Goal: Information Seeking & Learning: Stay updated

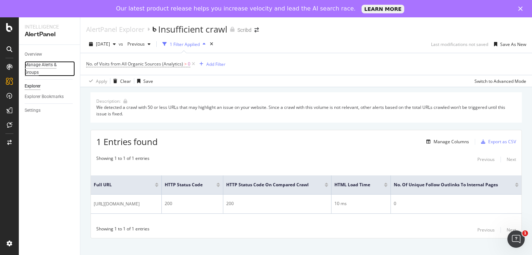
click at [33, 66] on div "Manage Alerts & Groups" at bounding box center [46, 68] width 43 height 15
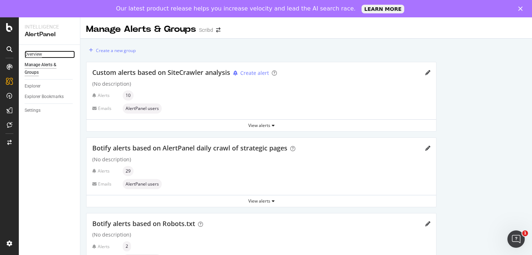
click at [39, 56] on div "Overview" at bounding box center [33, 55] width 17 height 8
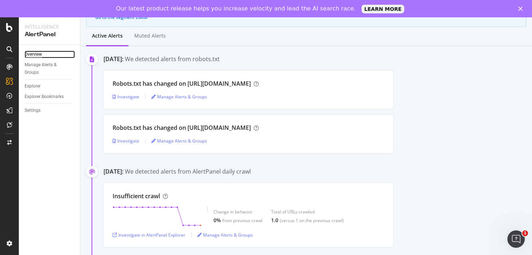
scroll to position [90, 0]
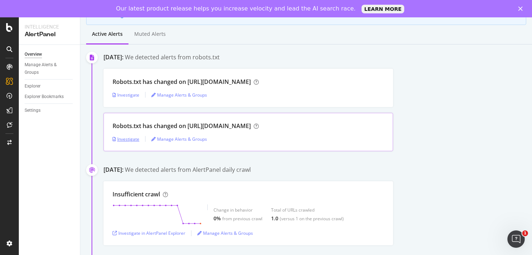
click at [119, 138] on div "Investigate" at bounding box center [125, 139] width 27 height 6
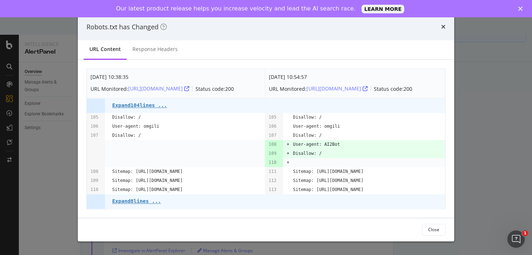
click at [440, 22] on div "Robots.txt has Changed" at bounding box center [265, 26] width 359 height 9
click at [443, 24] on icon "times" at bounding box center [443, 27] width 4 height 6
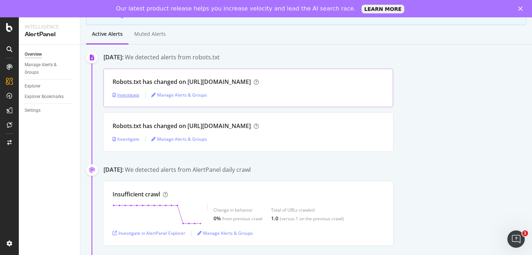
click at [133, 95] on div "Investigate" at bounding box center [125, 95] width 27 height 6
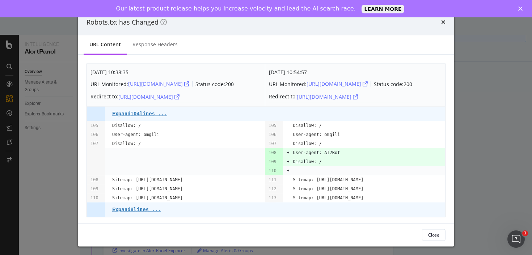
scroll to position [3, 0]
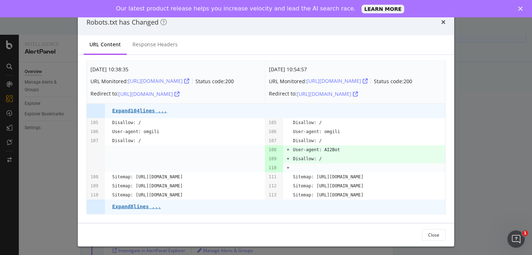
click at [446, 20] on div "Robots.txt has Changed" at bounding box center [266, 22] width 376 height 27
click at [446, 18] on div "Robots.txt has Changed" at bounding box center [266, 22] width 376 height 27
click at [444, 21] on icon "times" at bounding box center [443, 22] width 4 height 6
